Goal: Information Seeking & Learning: Understand process/instructions

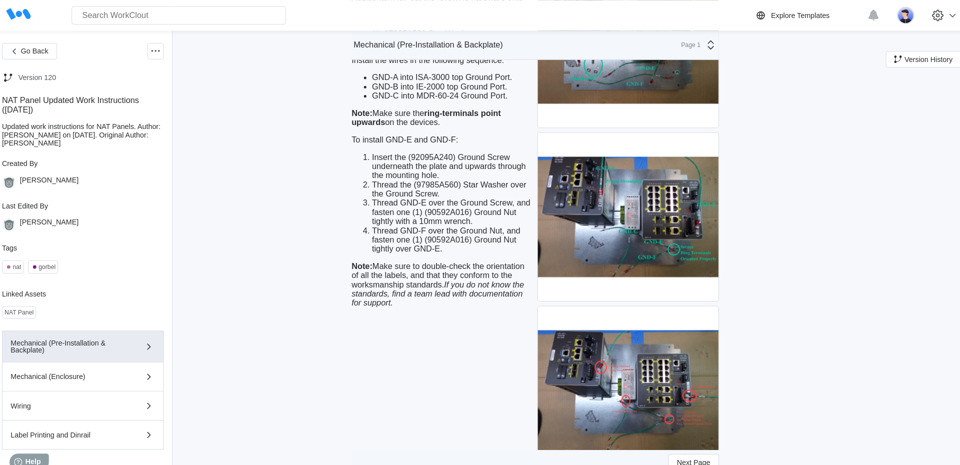
scroll to position [24, 0]
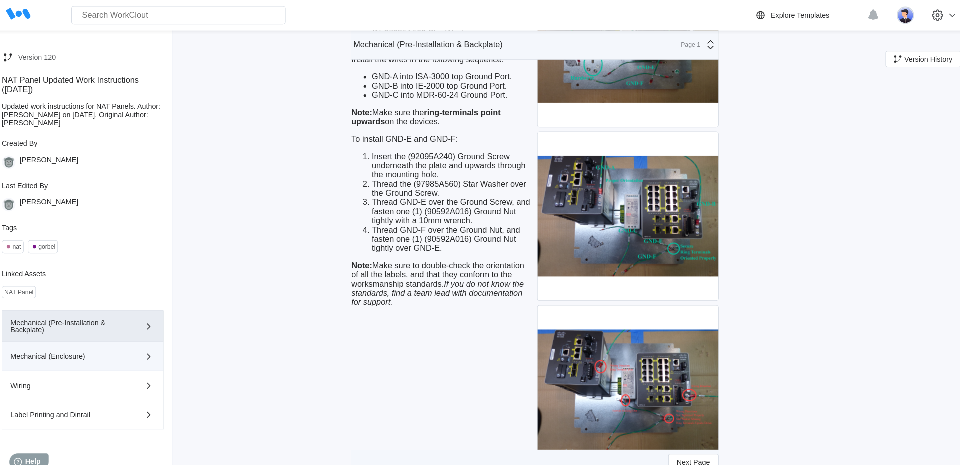
click at [70, 348] on div "Mechanical (Enclosure)" at bounding box center [72, 349] width 113 height 7
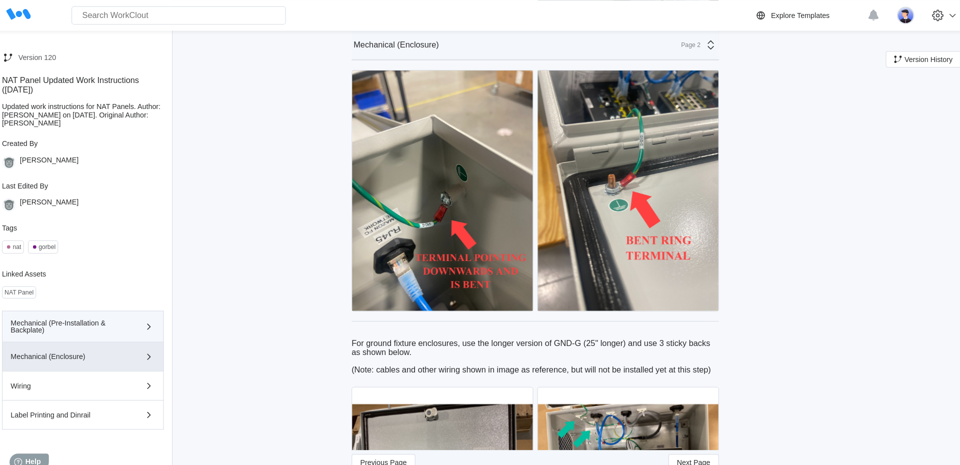
click at [73, 316] on div "Mechanical (Pre-Installation & Backplate)" at bounding box center [72, 320] width 113 height 14
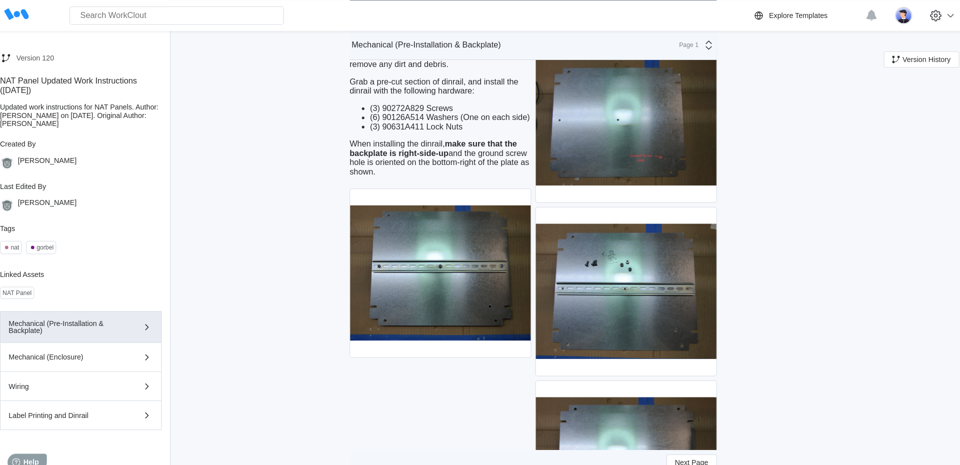
scroll to position [626, 0]
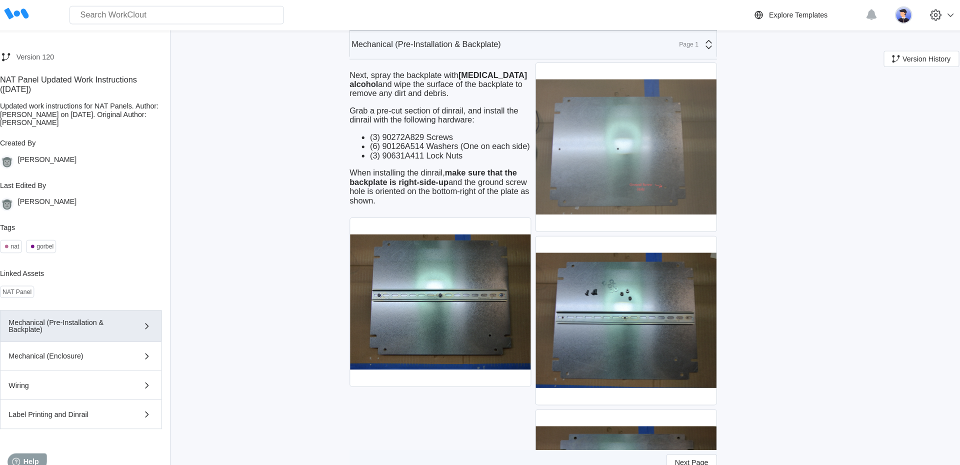
click at [669, 150] on img at bounding box center [621, 144] width 177 height 165
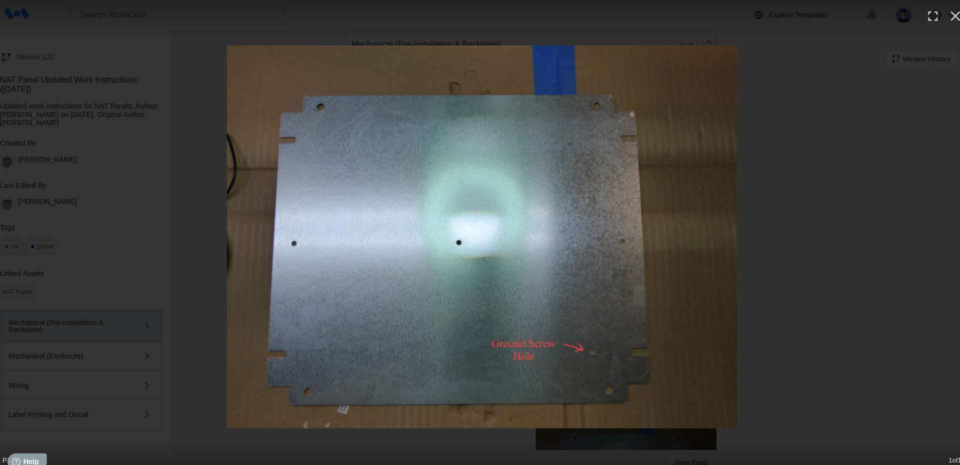
scroll to position [24, 0]
click at [907, 45] on div at bounding box center [480, 232] width 960 height 375
click at [934, 18] on button "button" at bounding box center [944, 16] width 22 height 22
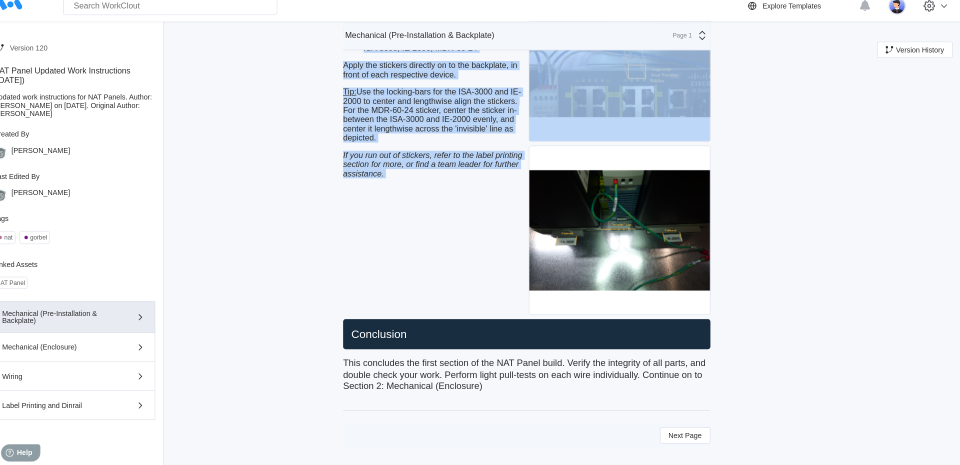
scroll to position [4515, 0]
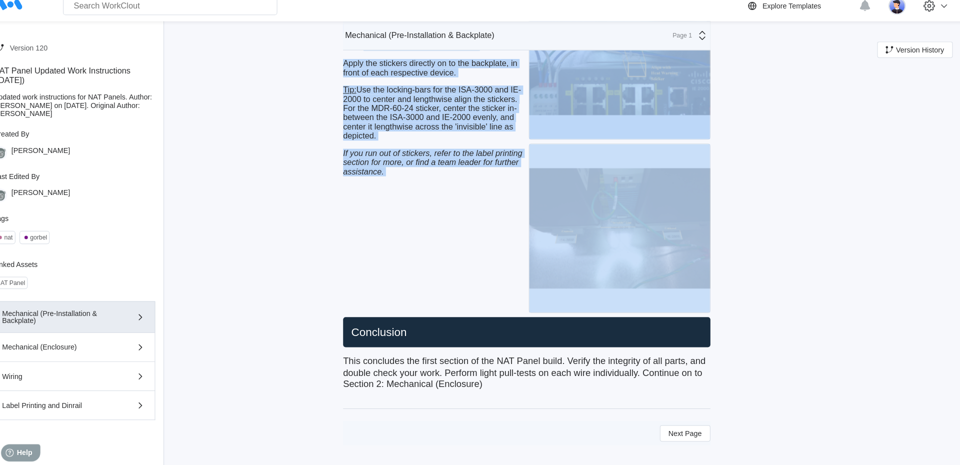
click at [666, 315] on img at bounding box center [621, 232] width 177 height 165
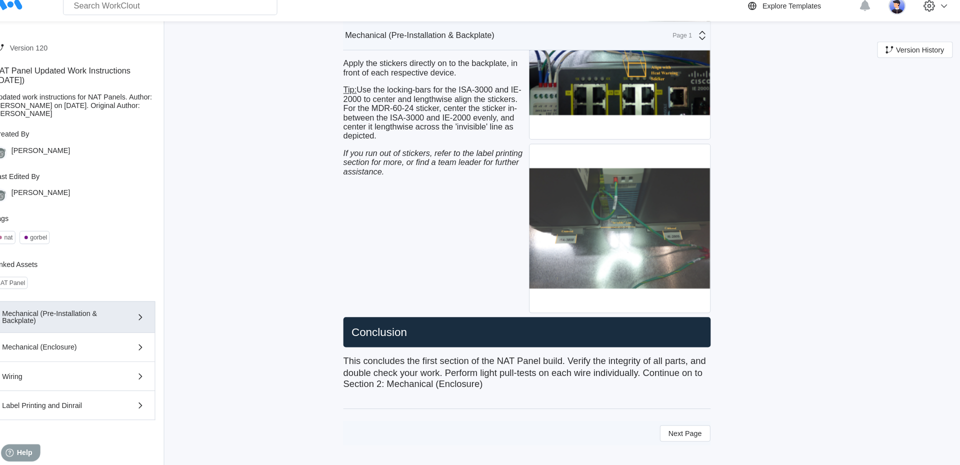
scroll to position [24, 0]
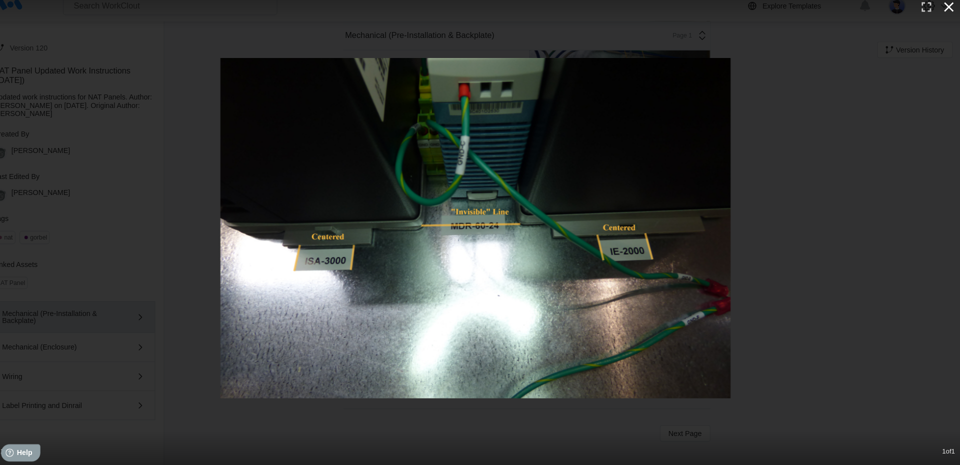
click at [941, 19] on icon "button" at bounding box center [944, 16] width 16 height 16
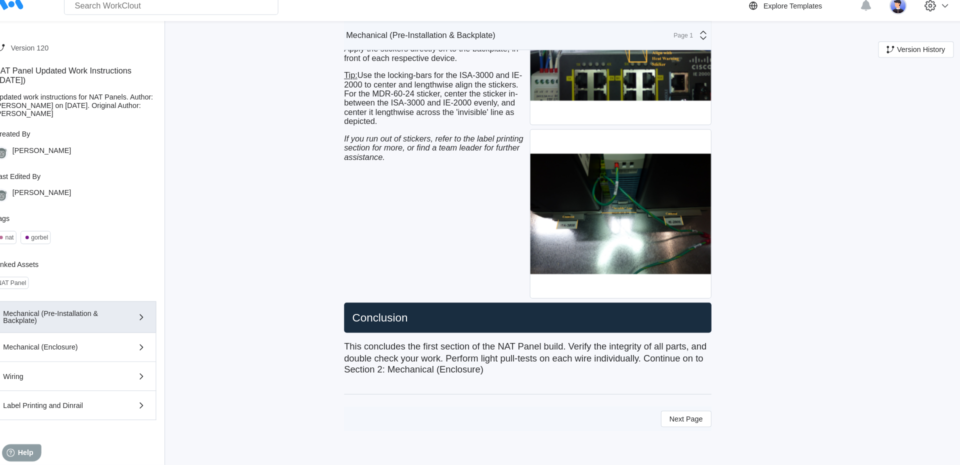
scroll to position [4605, 0]
click at [687, 419] on span "Next Page" at bounding box center [685, 419] width 32 height 7
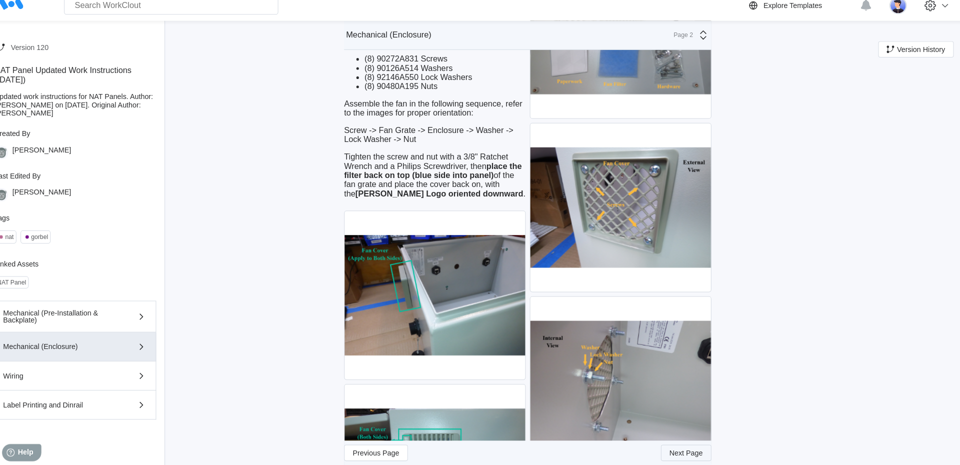
scroll to position [1692, 0]
